Goal: Information Seeking & Learning: Learn about a topic

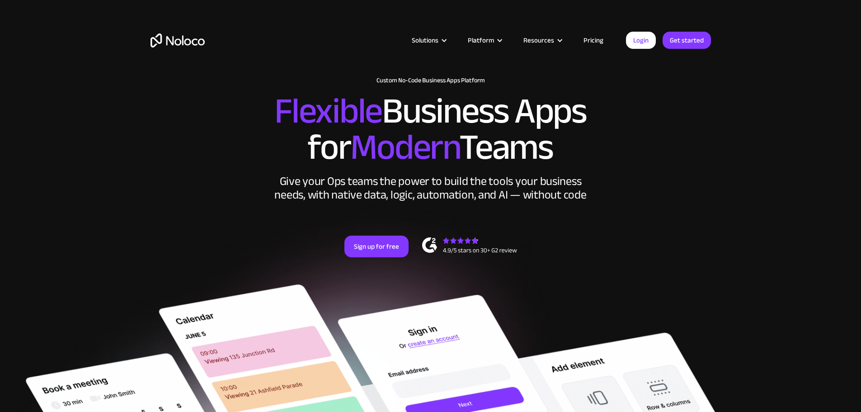
click at [582, 38] on link "Pricing" at bounding box center [593, 40] width 42 height 12
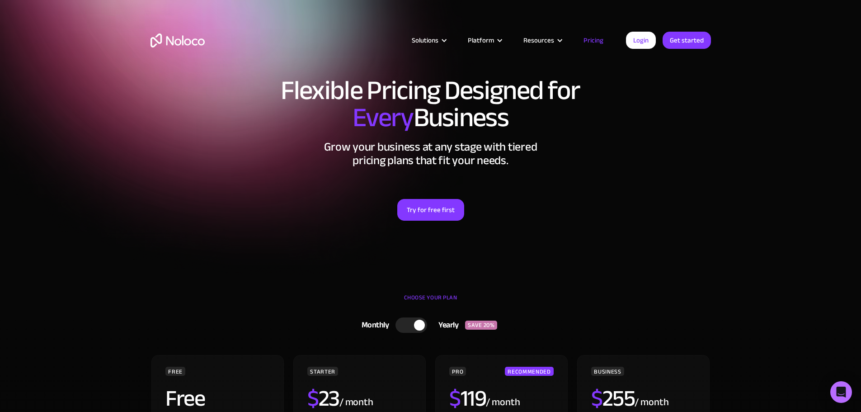
click at [201, 40] on img "home" at bounding box center [177, 40] width 54 height 14
